Goal: Transaction & Acquisition: Purchase product/service

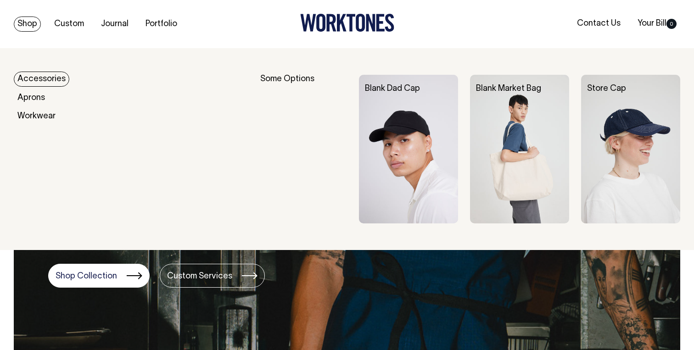
click at [43, 79] on link "Accessories" at bounding box center [42, 79] width 56 height 15
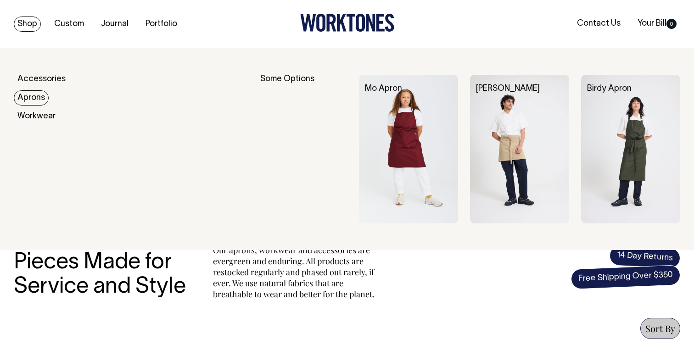
click at [34, 96] on link "Aprons" at bounding box center [31, 97] width 35 height 15
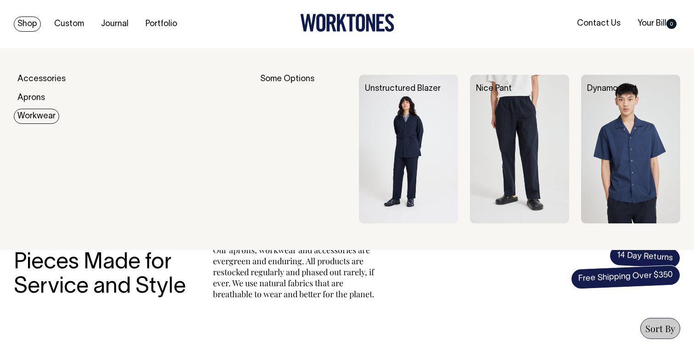
click at [40, 115] on link "Workwear" at bounding box center [36, 116] width 45 height 15
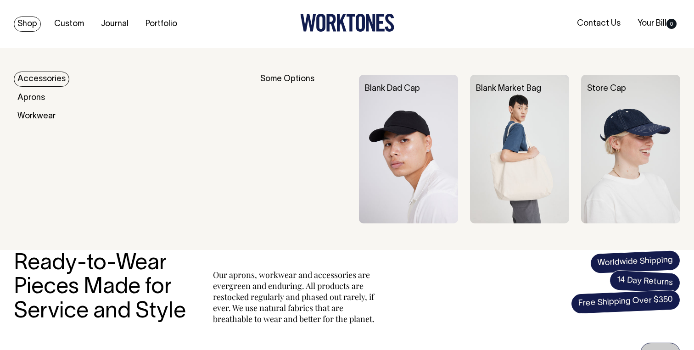
click at [29, 77] on link "Accessories" at bounding box center [42, 79] width 56 height 15
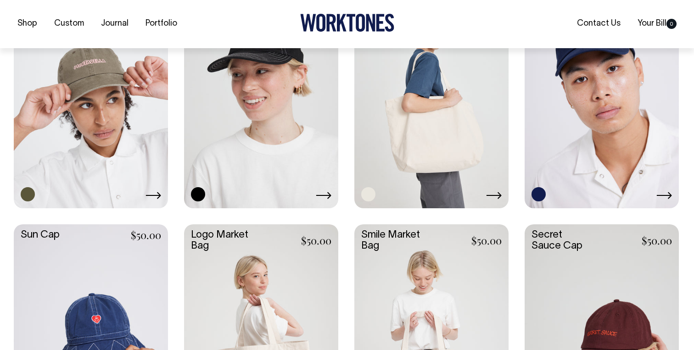
click at [424, 103] on link at bounding box center [431, 91] width 154 height 229
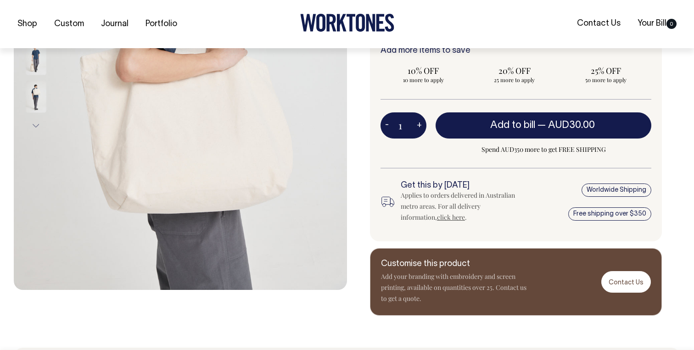
scroll to position [258, 0]
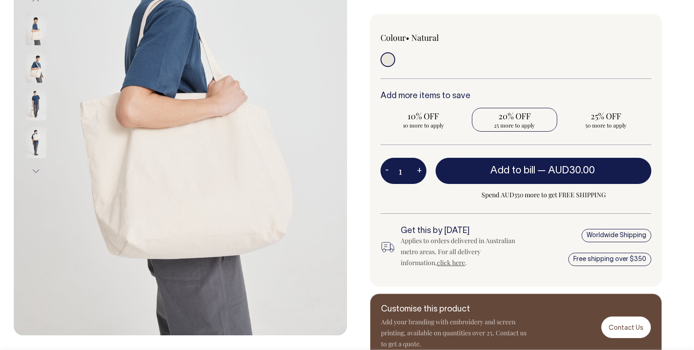
click at [503, 122] on label "20% OFF 25 more to apply" at bounding box center [515, 120] width 86 height 24
click at [503, 122] on input "20% OFF 25 more to apply" at bounding box center [515, 120] width 86 height 24
radio input "true"
type input "25"
radio input "true"
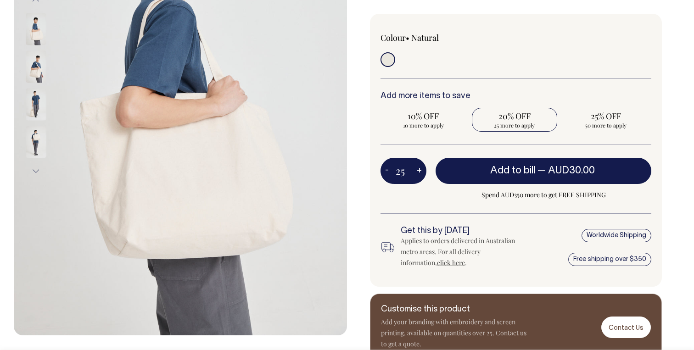
type input "25"
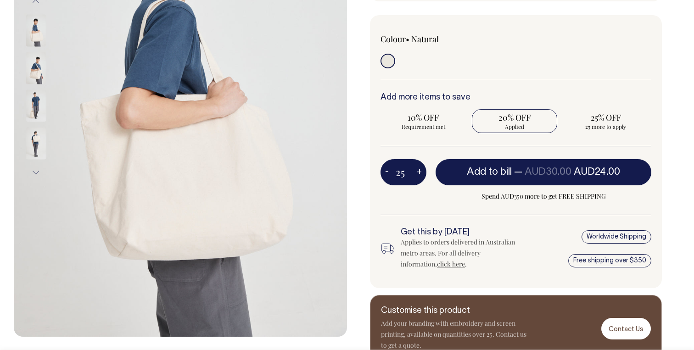
scroll to position [211, 0]
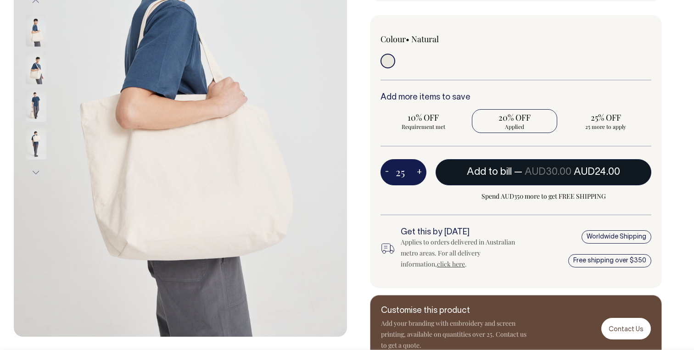
click at [527, 181] on button "Add to bill — AUD30.00 AUD24.00" at bounding box center [544, 172] width 216 height 26
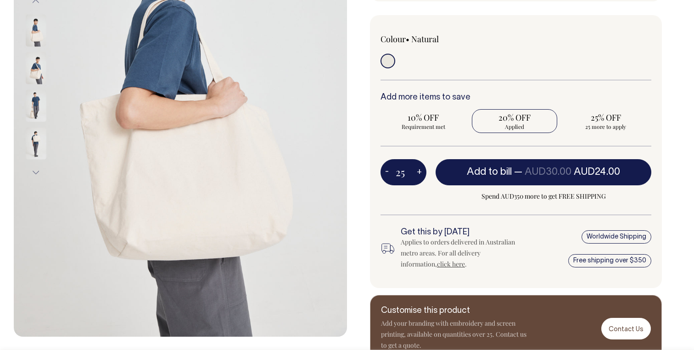
type input "1"
radio input "false"
type input "1"
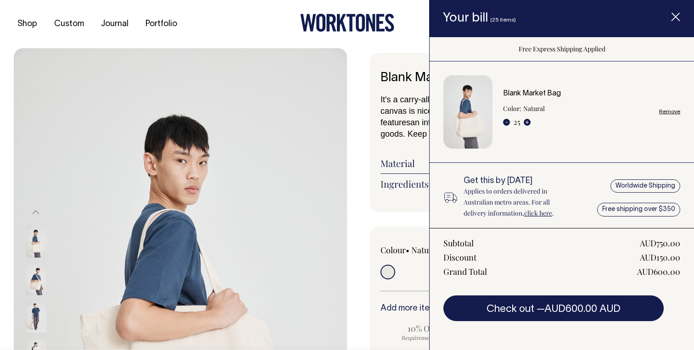
scroll to position [0, 0]
click at [668, 273] on div "AUD600.00" at bounding box center [658, 271] width 43 height 11
click at [653, 270] on div "AUD600.00" at bounding box center [658, 271] width 43 height 11
drag, startPoint x: 658, startPoint y: 273, endPoint x: 681, endPoint y: 273, distance: 22.5
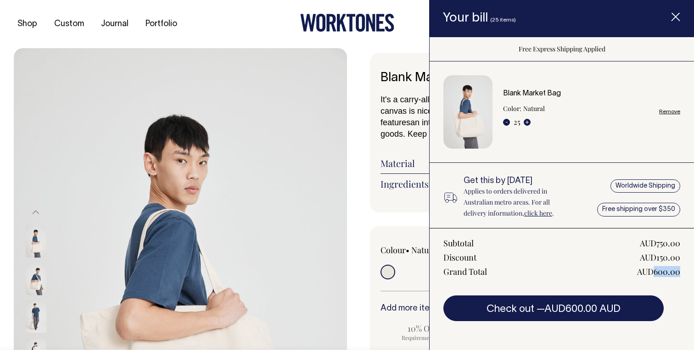
click at [681, 273] on div "Subtotal AUD750.00 Discount AUD150.00 Grand Total AUD600.00 Check out — AUD600.…" at bounding box center [562, 274] width 264 height 93
copy div "600.00"
click at [679, 22] on span "Item added to your cart" at bounding box center [675, 18] width 37 height 39
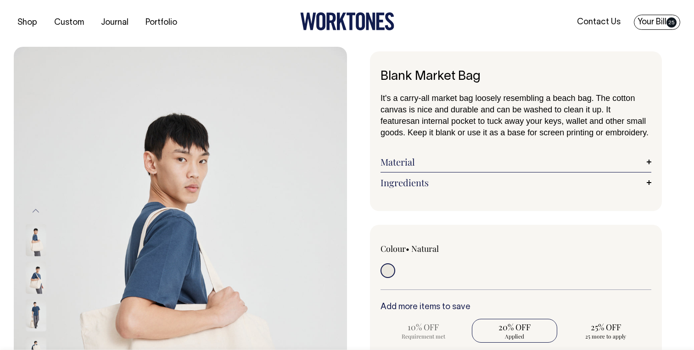
scroll to position [0, 0]
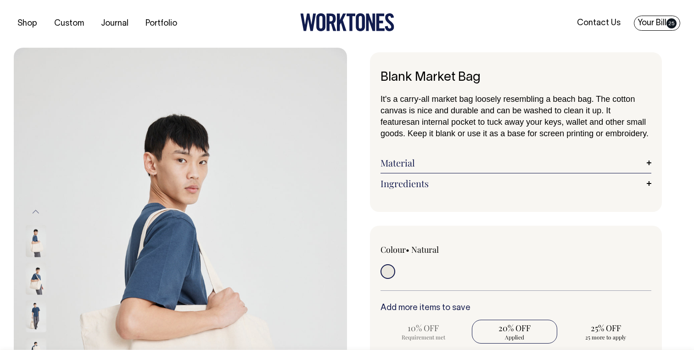
click at [669, 25] on span "25" at bounding box center [671, 23] width 10 height 10
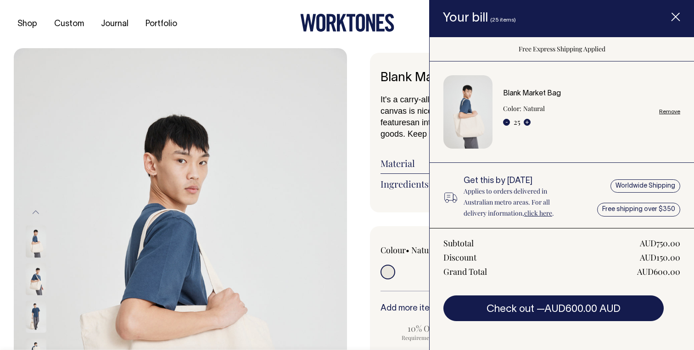
scroll to position [0, 0]
click at [667, 111] on link "Remove" at bounding box center [669, 112] width 21 height 6
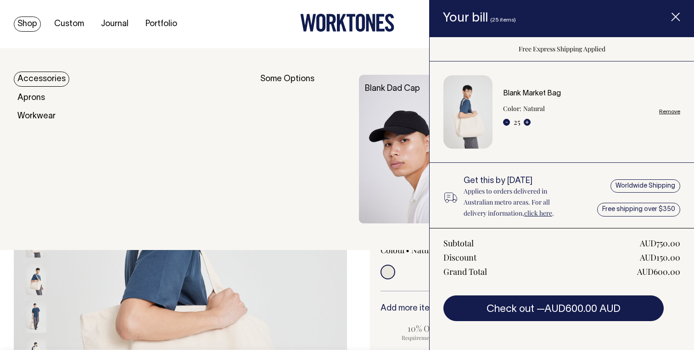
radio input "false"
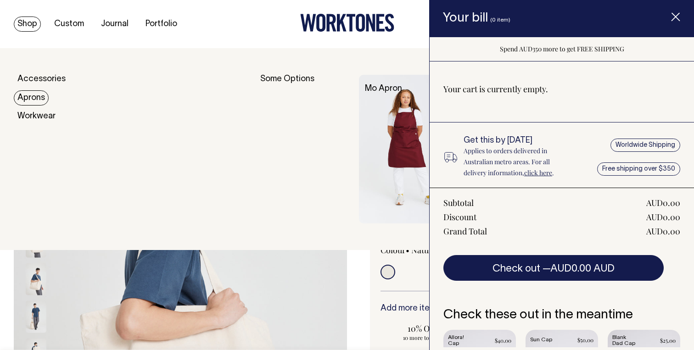
click at [29, 93] on link "Aprons" at bounding box center [31, 97] width 35 height 15
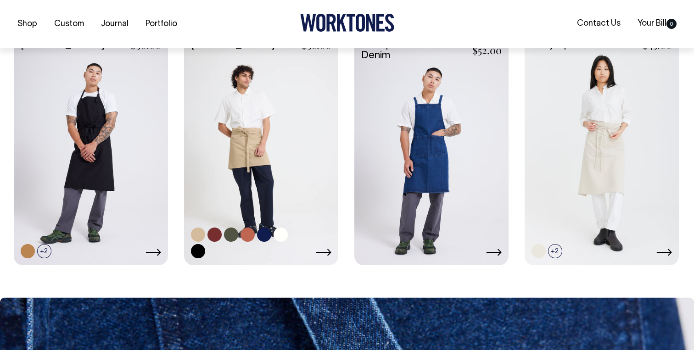
click at [205, 133] on link at bounding box center [261, 148] width 154 height 229
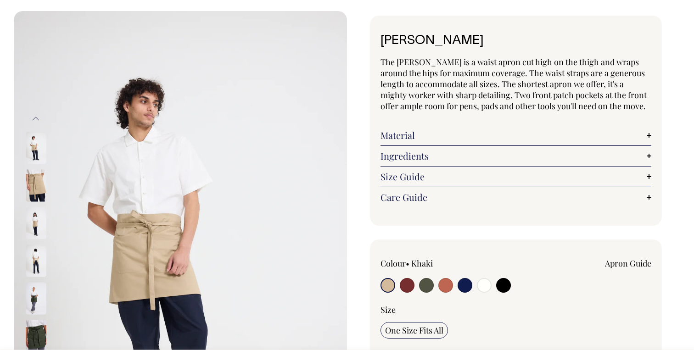
click at [409, 282] on input "radio" at bounding box center [407, 285] width 15 height 15
radio input "true"
select select "Burgundy"
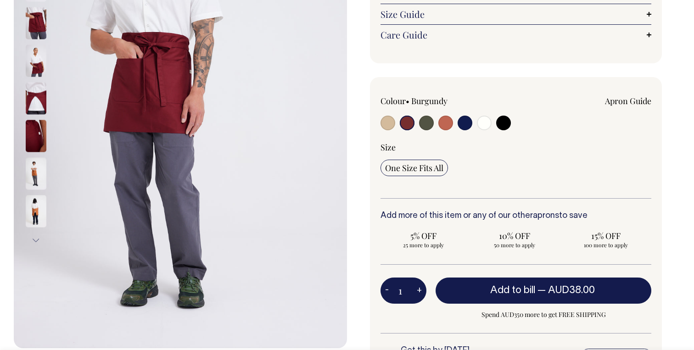
scroll to position [200, 0]
click at [425, 238] on span "5% OFF" at bounding box center [423, 235] width 77 height 11
click at [425, 238] on input "5% OFF 25 more to apply" at bounding box center [424, 240] width 86 height 24
radio input "true"
type input "25"
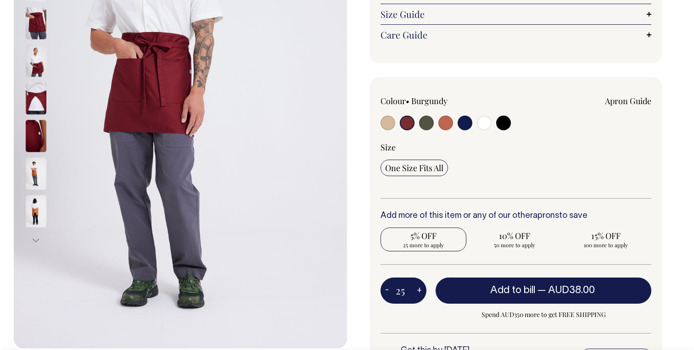
radio input "true"
select select
type input "25"
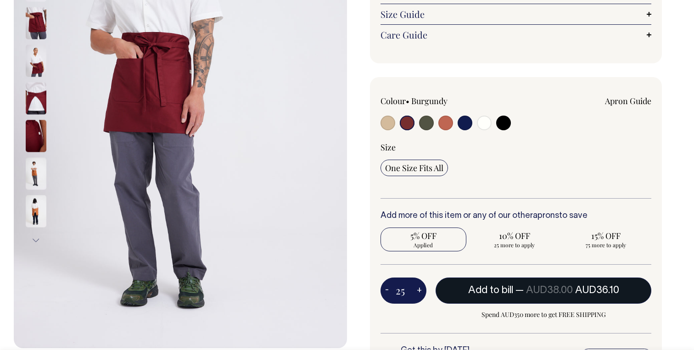
click at [494, 286] on span "Add to bill" at bounding box center [490, 290] width 45 height 9
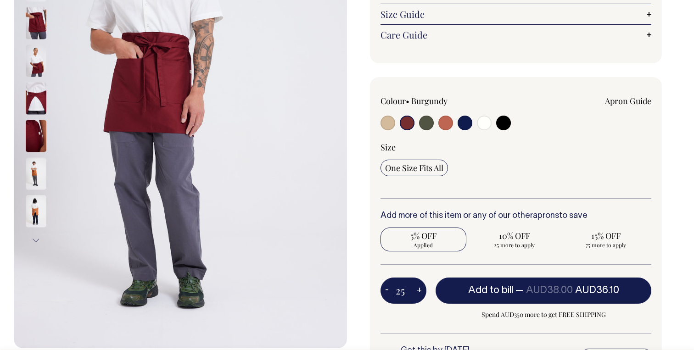
type input "1"
radio input "false"
type input "1"
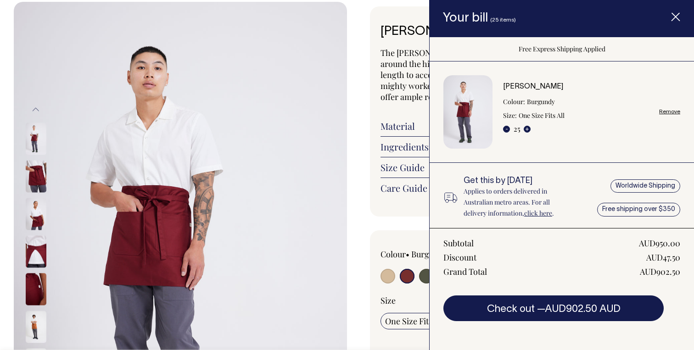
scroll to position [46, 0]
drag, startPoint x: 655, startPoint y: 270, endPoint x: 680, endPoint y: 272, distance: 24.4
click at [680, 272] on div "AUD902.50" at bounding box center [660, 271] width 40 height 11
copy div "902.50"
click at [671, 112] on link "Remove" at bounding box center [669, 112] width 21 height 6
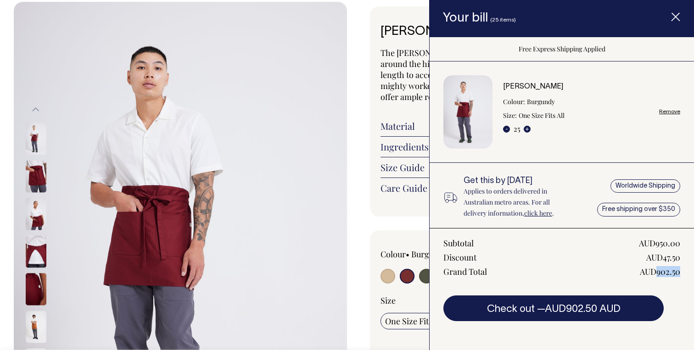
radio input "false"
